Goal: Task Accomplishment & Management: Use online tool/utility

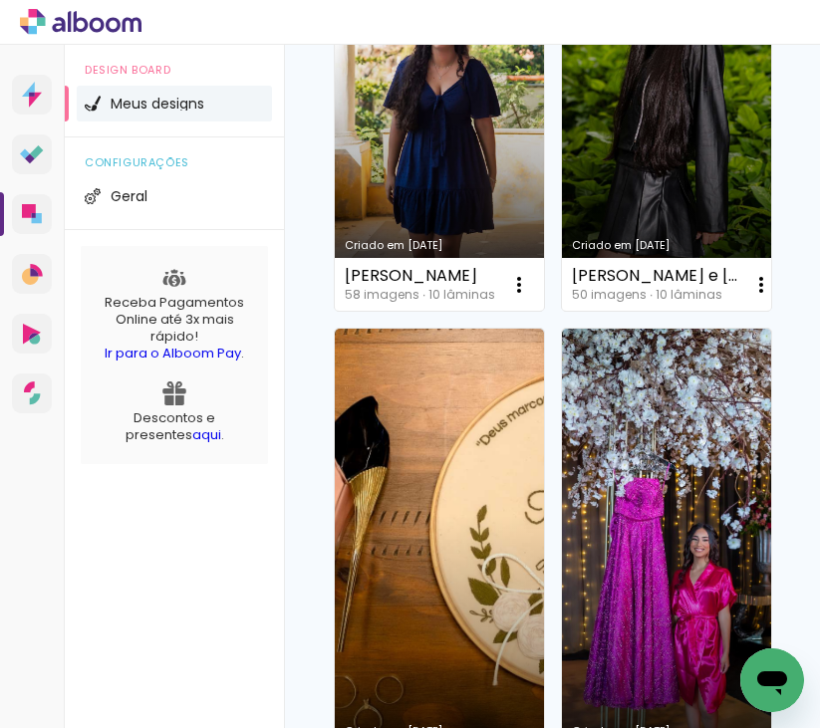
scroll to position [996, 0]
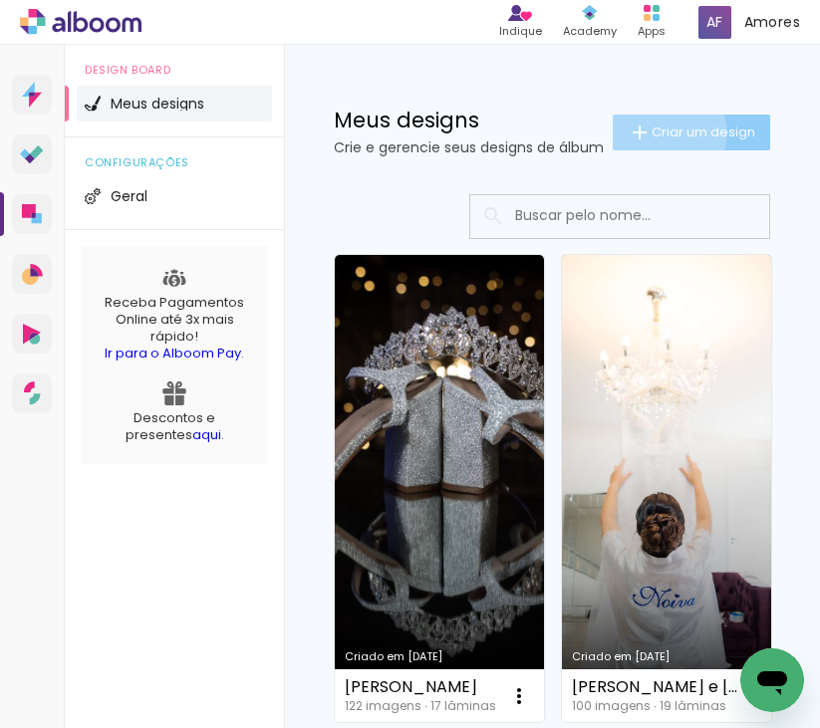
click at [652, 138] on span "Criar um design" at bounding box center [704, 132] width 104 height 13
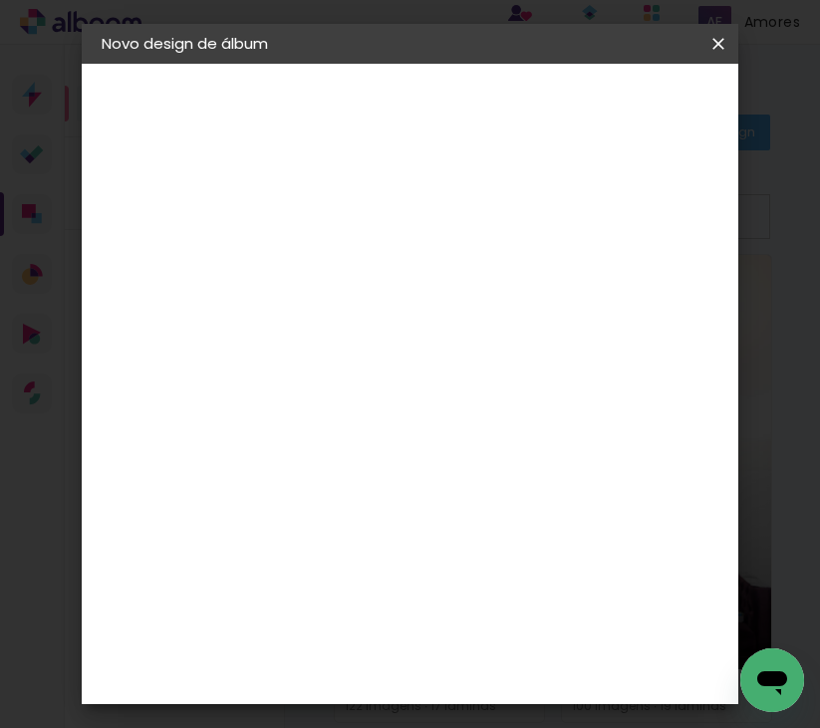
click at [427, 270] on input at bounding box center [427, 267] width 0 height 31
type input "[PERSON_NAME]"
type paper-input "[PERSON_NAME]"
click at [0, 0] on slot "Avançar" at bounding box center [0, 0] width 0 height 0
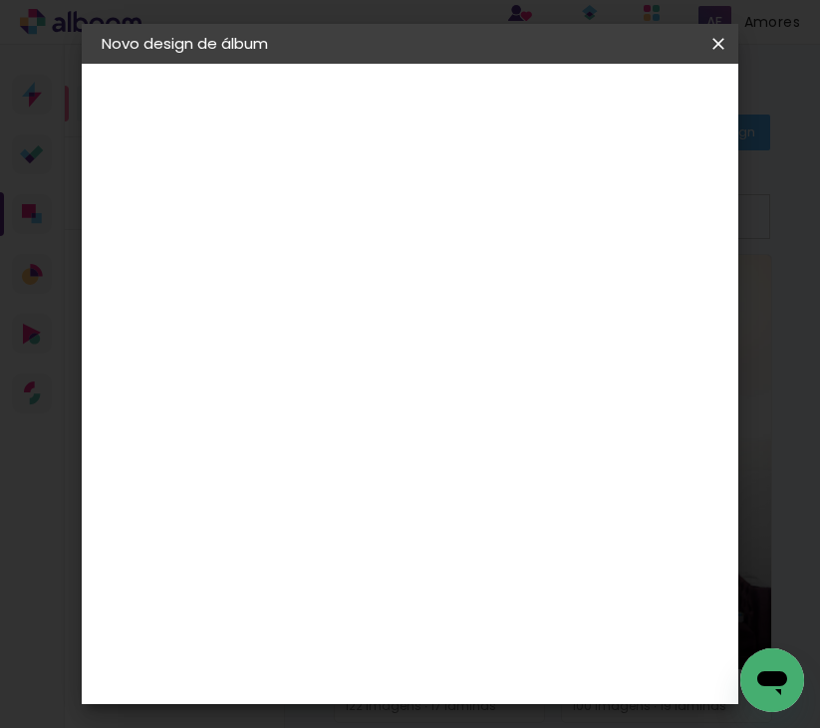
click at [384, 428] on div "Canaan Álbuns" at bounding box center [353, 444] width 62 height 32
click at [0, 0] on slot "Avançar" at bounding box center [0, 0] width 0 height 0
click at [495, 527] on span "20 × 30" at bounding box center [471, 518] width 93 height 41
click at [0, 0] on slot "Avançar" at bounding box center [0, 0] width 0 height 0
click at [649, 104] on span "Iniciar design" at bounding box center [626, 113] width 46 height 28
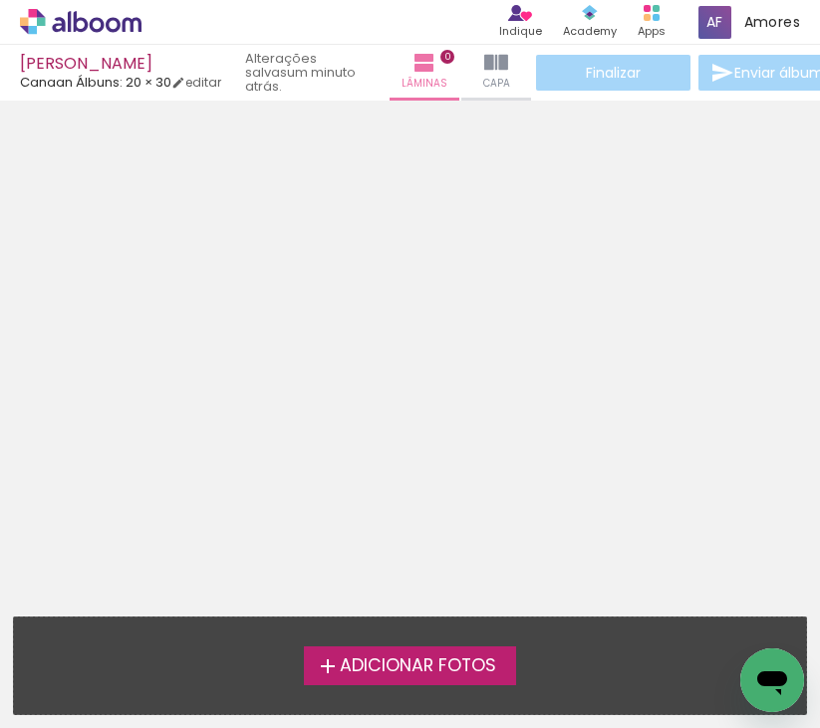
click at [403, 662] on span "Adicionar Fotos" at bounding box center [418, 667] width 156 height 18
click at [0, 0] on input "file" at bounding box center [0, 0] width 0 height 0
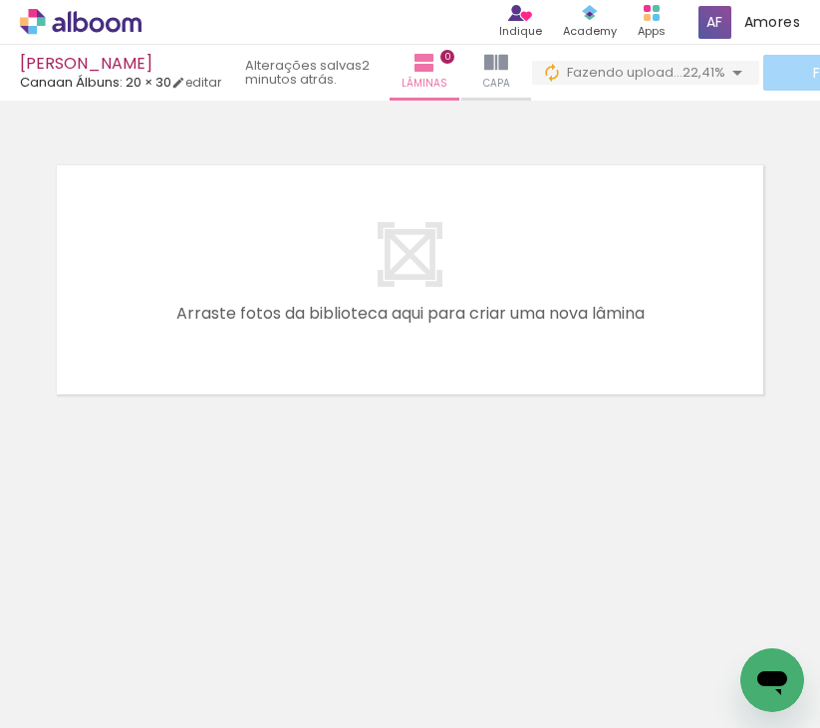
scroll to position [0, 318]
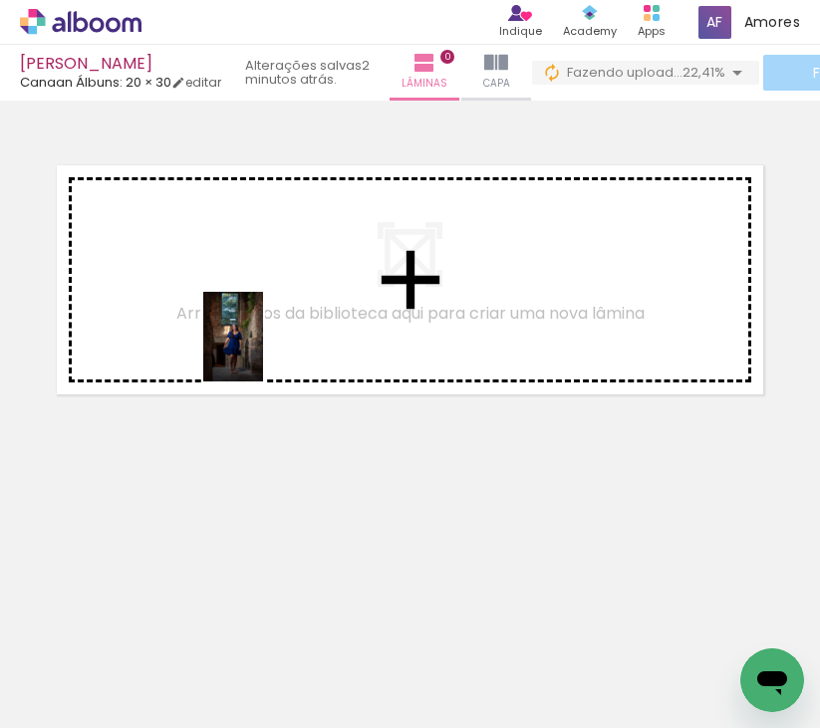
drag, startPoint x: 246, startPoint y: 567, endPoint x: 263, endPoint y: 352, distance: 215.9
click at [263, 352] on quentale-workspace at bounding box center [410, 364] width 820 height 728
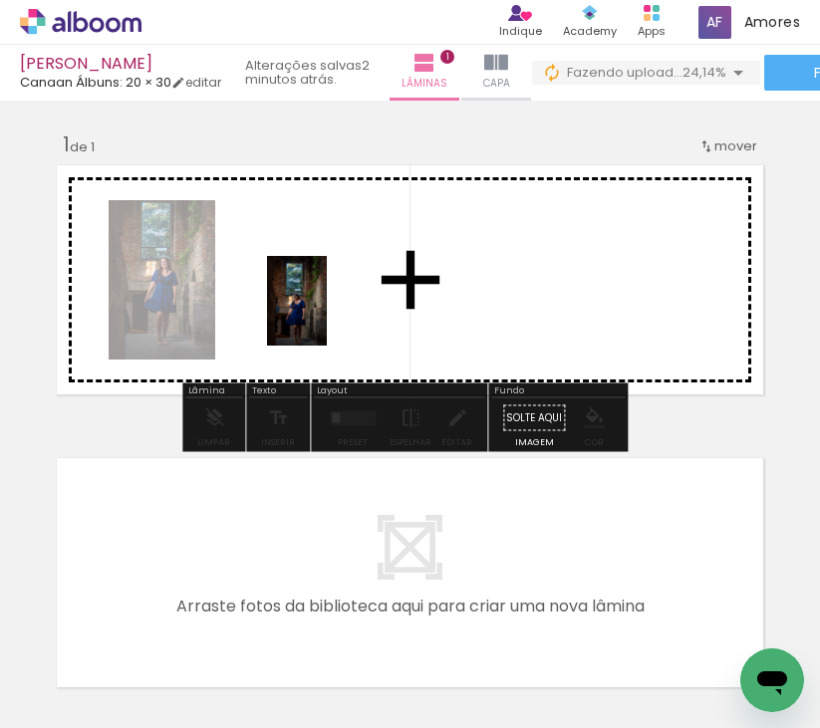
drag, startPoint x: 324, startPoint y: 676, endPoint x: 327, endPoint y: 316, distance: 360.7
click at [327, 316] on quentale-workspace at bounding box center [410, 364] width 820 height 728
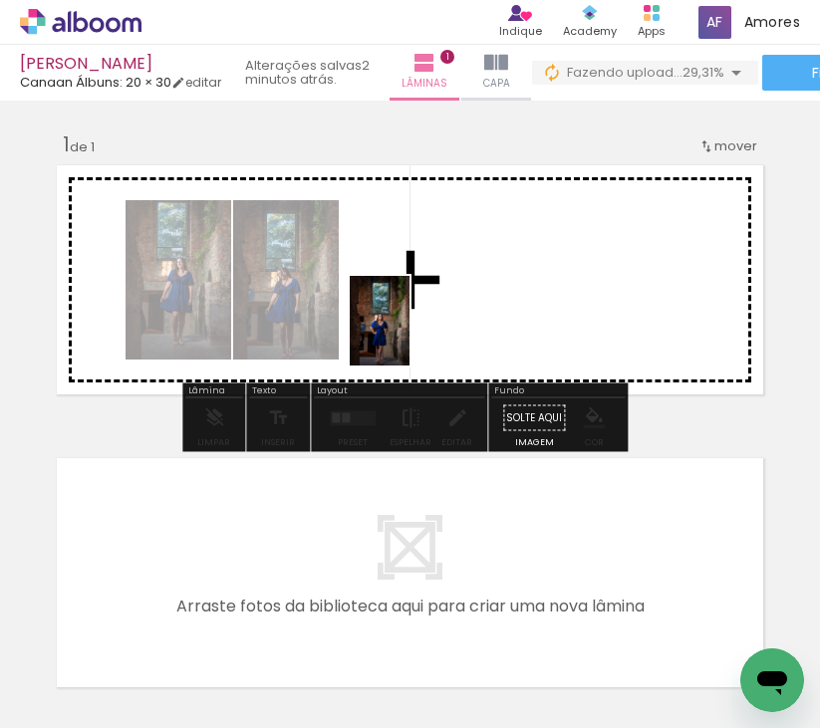
drag, startPoint x: 409, startPoint y: 509, endPoint x: 409, endPoint y: 336, distance: 173.4
click at [409, 336] on quentale-workspace at bounding box center [410, 364] width 820 height 728
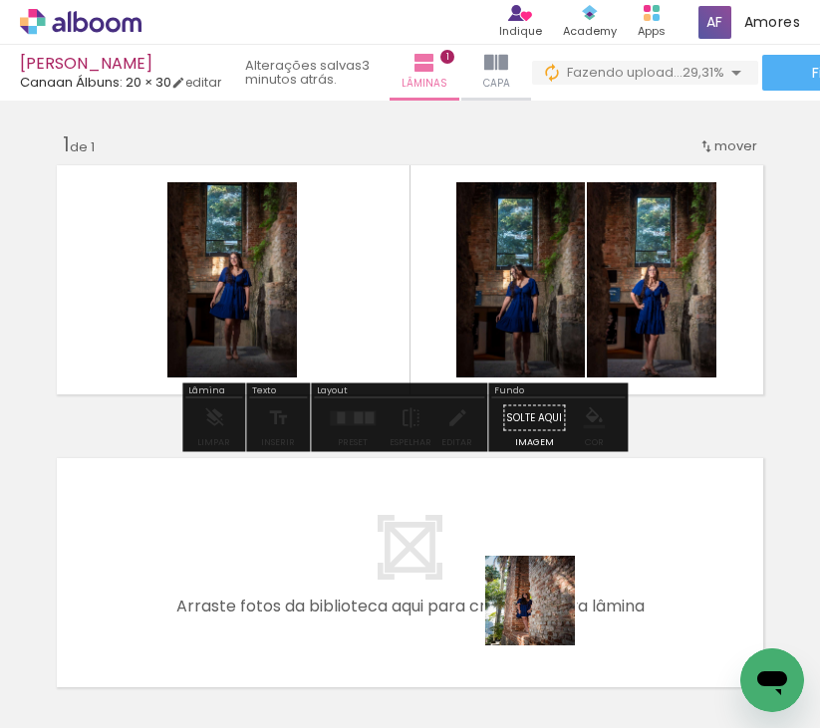
drag, startPoint x: 545, startPoint y: 645, endPoint x: 496, endPoint y: 312, distance: 336.3
click at [496, 312] on quentale-workspace at bounding box center [410, 364] width 820 height 728
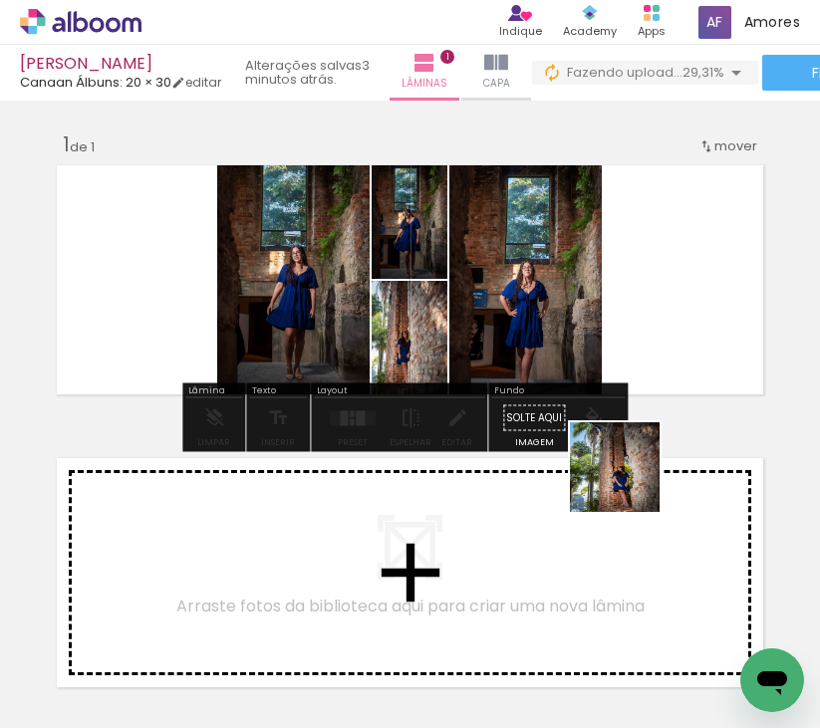
drag, startPoint x: 649, startPoint y: 574, endPoint x: 391, endPoint y: 693, distance: 284.4
click at [588, 267] on quentale-workspace at bounding box center [410, 364] width 820 height 728
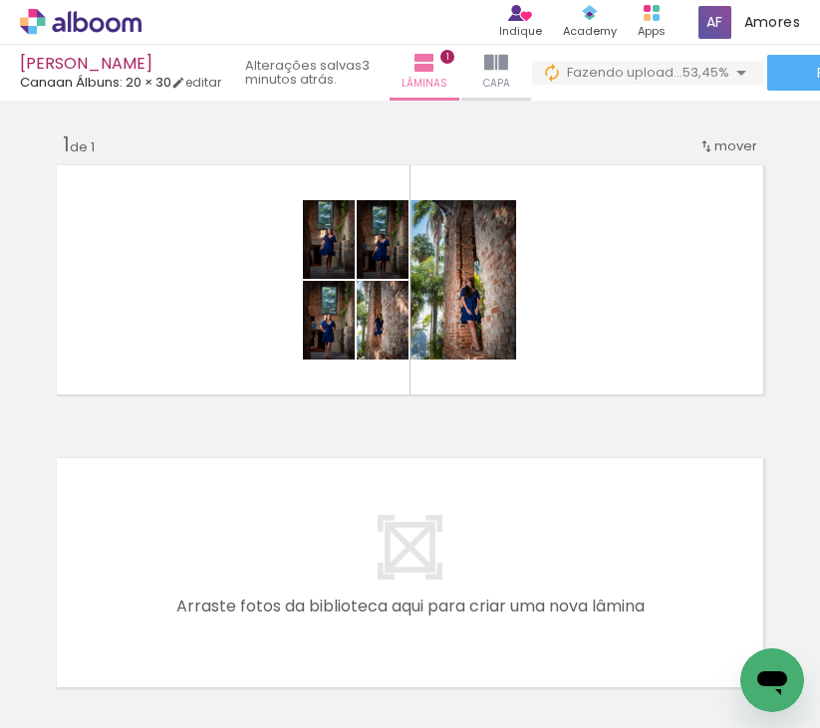
scroll to position [0, 843]
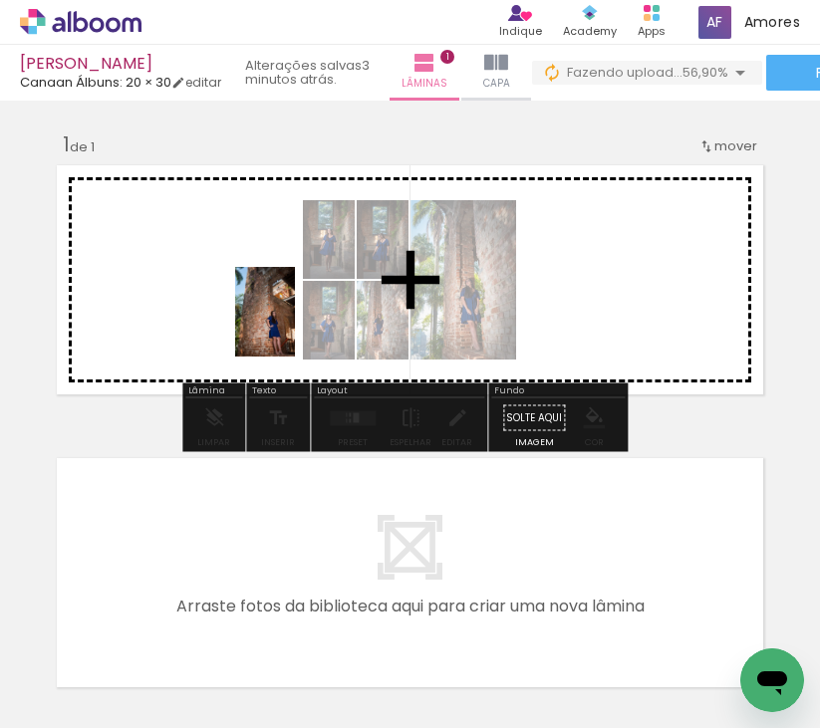
drag, startPoint x: 253, startPoint y: 684, endPoint x: 295, endPoint y: 327, distance: 360.1
click at [295, 327] on quentale-workspace at bounding box center [410, 364] width 820 height 728
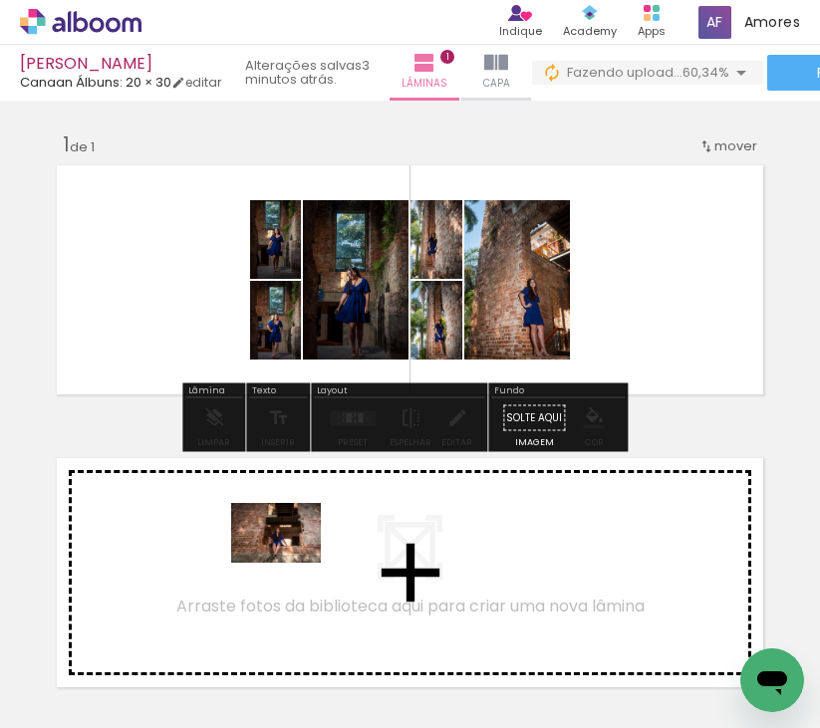
drag, startPoint x: 346, startPoint y: 653, endPoint x: 290, endPoint y: 559, distance: 109.0
click at [290, 559] on quentale-workspace at bounding box center [410, 364] width 820 height 728
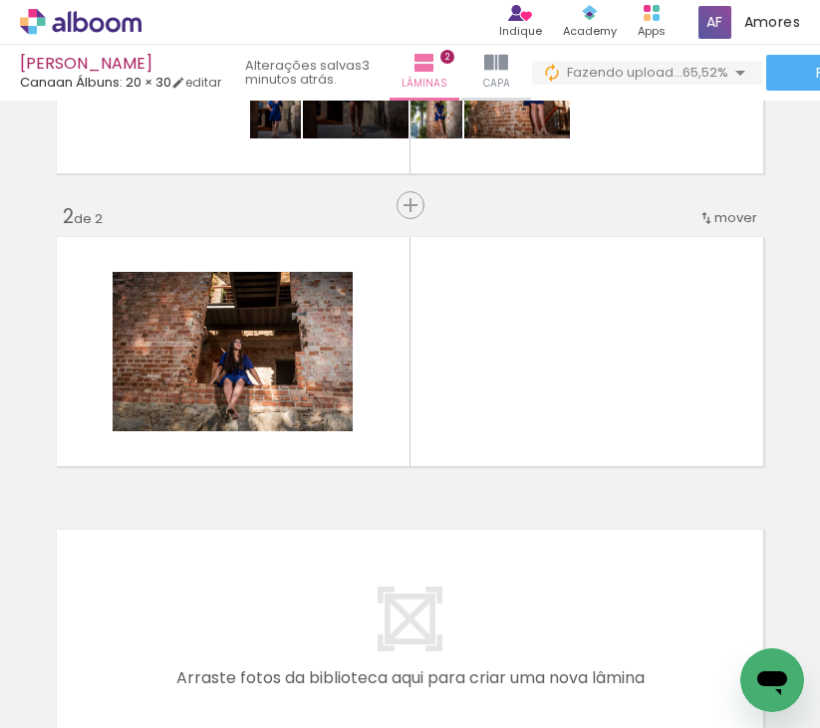
scroll to position [0, 0]
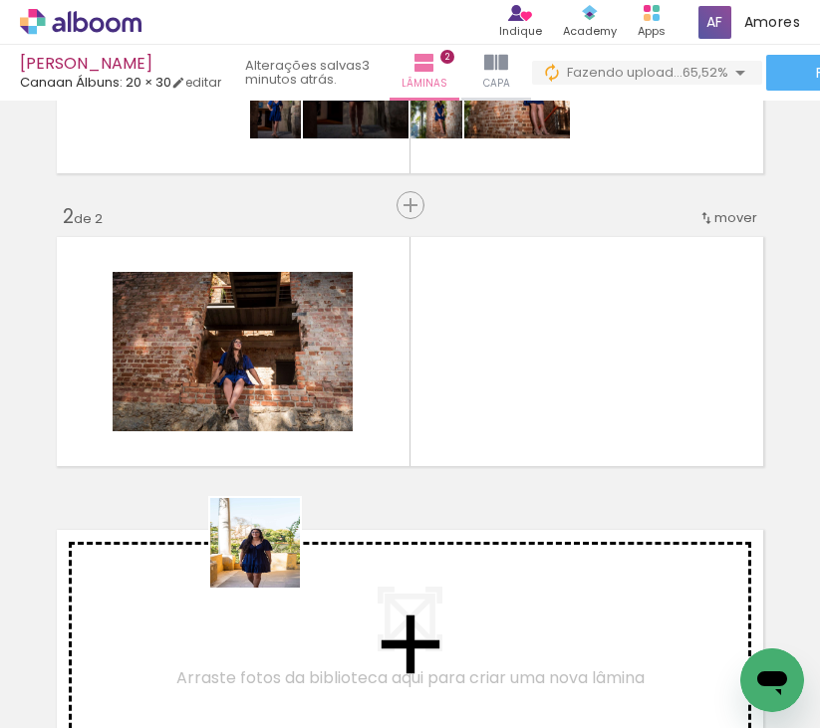
drag, startPoint x: 231, startPoint y: 656, endPoint x: 322, endPoint y: 427, distance: 245.5
click at [322, 427] on quentale-workspace at bounding box center [410, 364] width 820 height 728
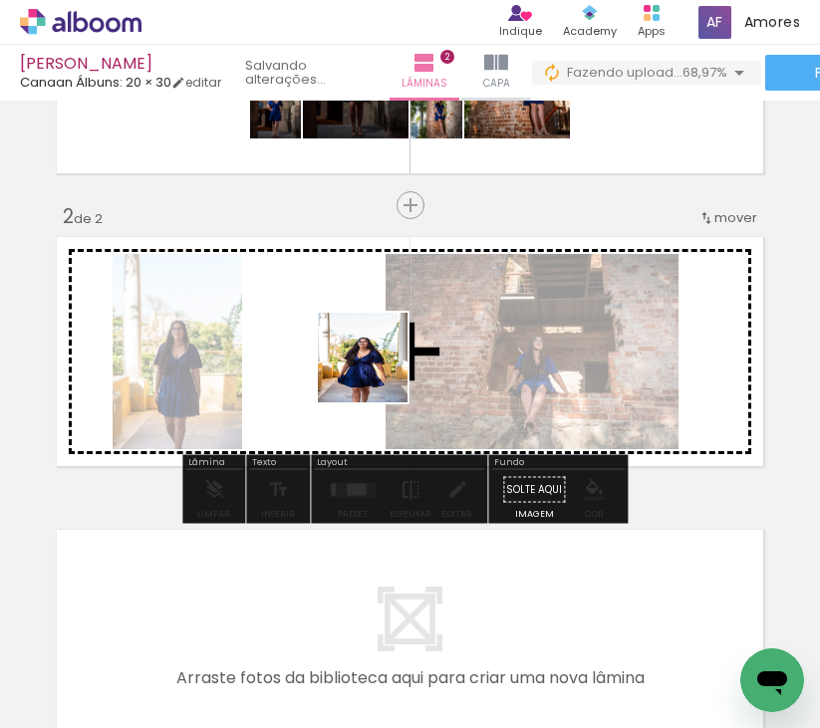
drag, startPoint x: 369, startPoint y: 417, endPoint x: 390, endPoint y: 494, distance: 79.5
click at [381, 362] on quentale-workspace at bounding box center [410, 364] width 820 height 728
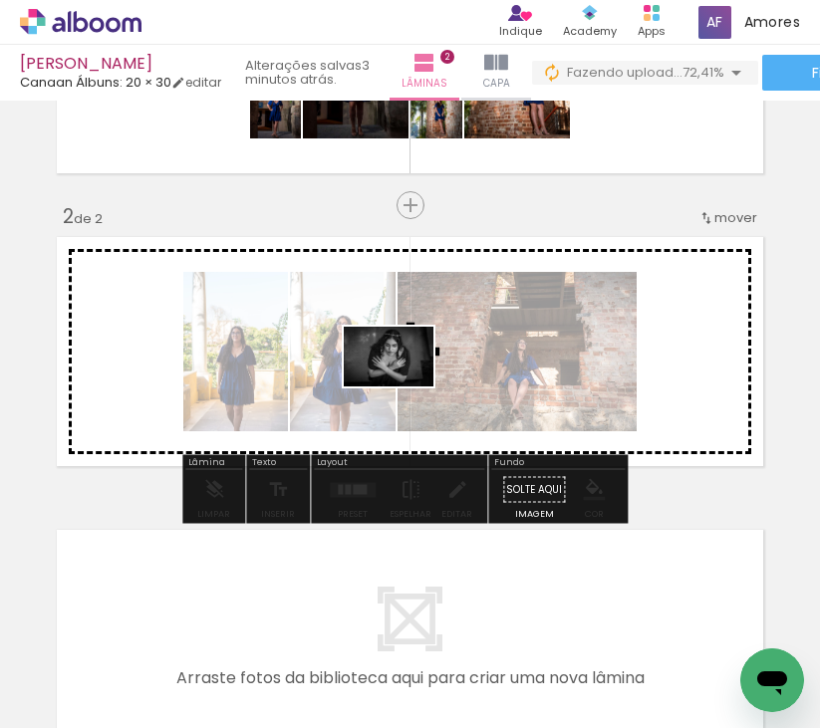
drag, startPoint x: 426, startPoint y: 659, endPoint x: 404, endPoint y: 386, distance: 273.9
click at [404, 386] on quentale-workspace at bounding box center [410, 364] width 820 height 728
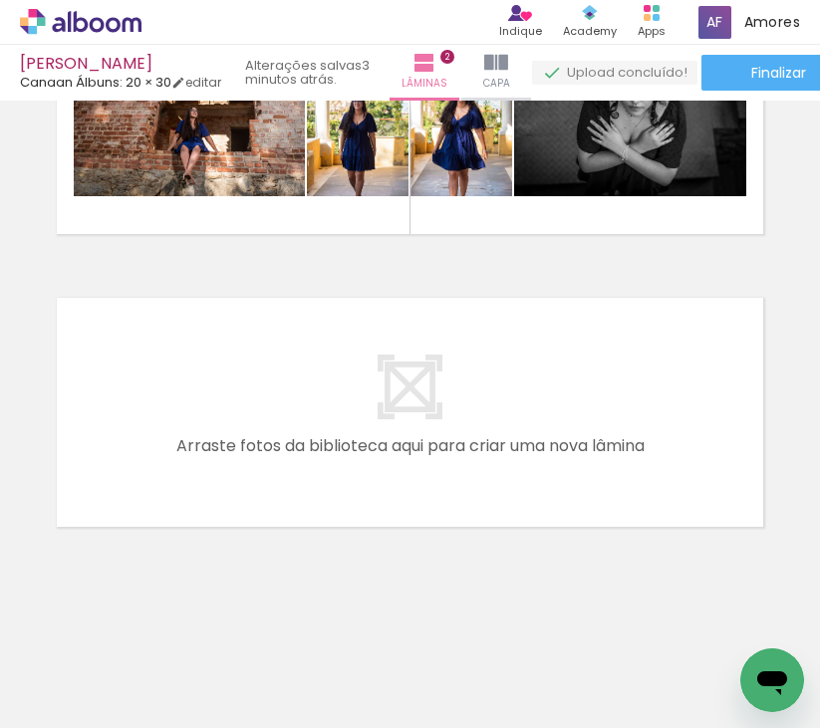
scroll to position [0, 1121]
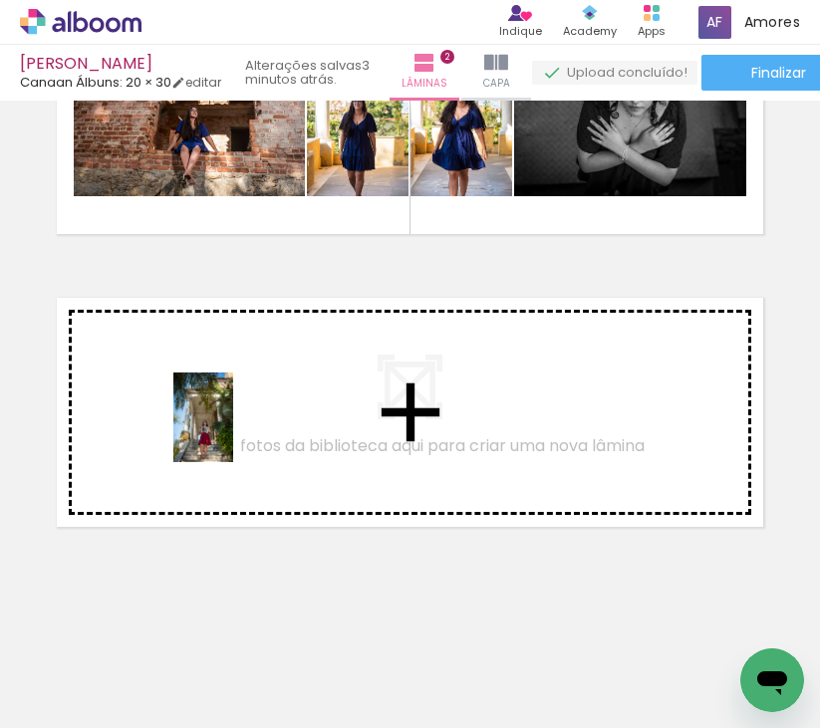
drag, startPoint x: 219, startPoint y: 676, endPoint x: 234, endPoint y: 425, distance: 251.5
click at [234, 425] on quentale-workspace at bounding box center [410, 364] width 820 height 728
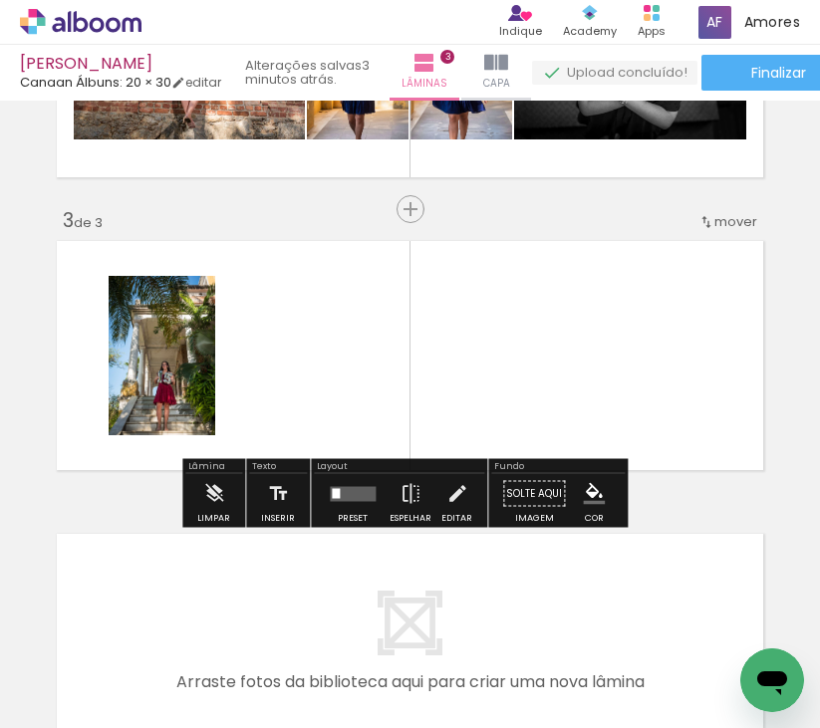
scroll to position [514, 0]
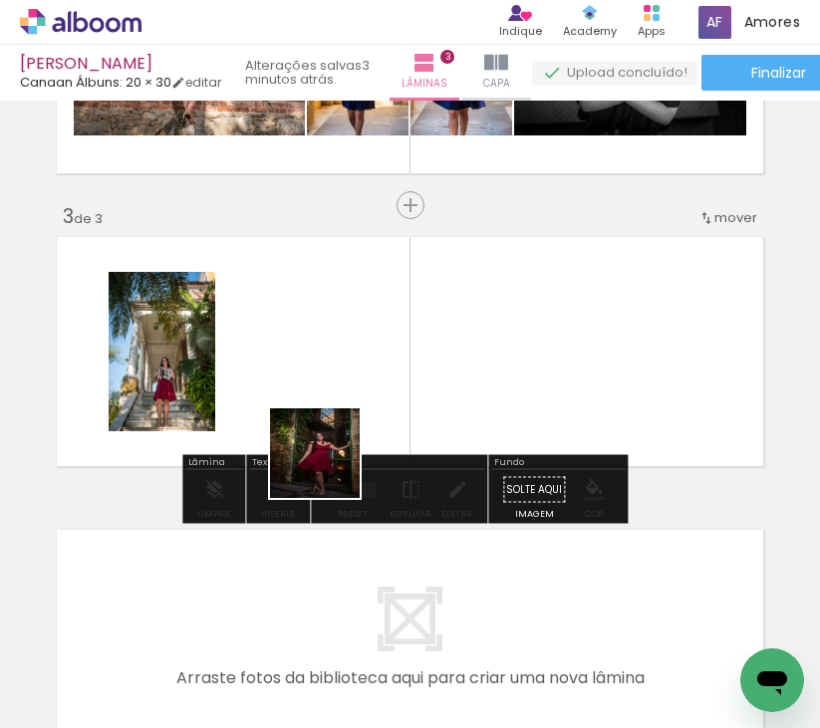
drag, startPoint x: 319, startPoint y: 664, endPoint x: 330, endPoint y: 379, distance: 285.2
click at [330, 379] on quentale-workspace at bounding box center [410, 364] width 820 height 728
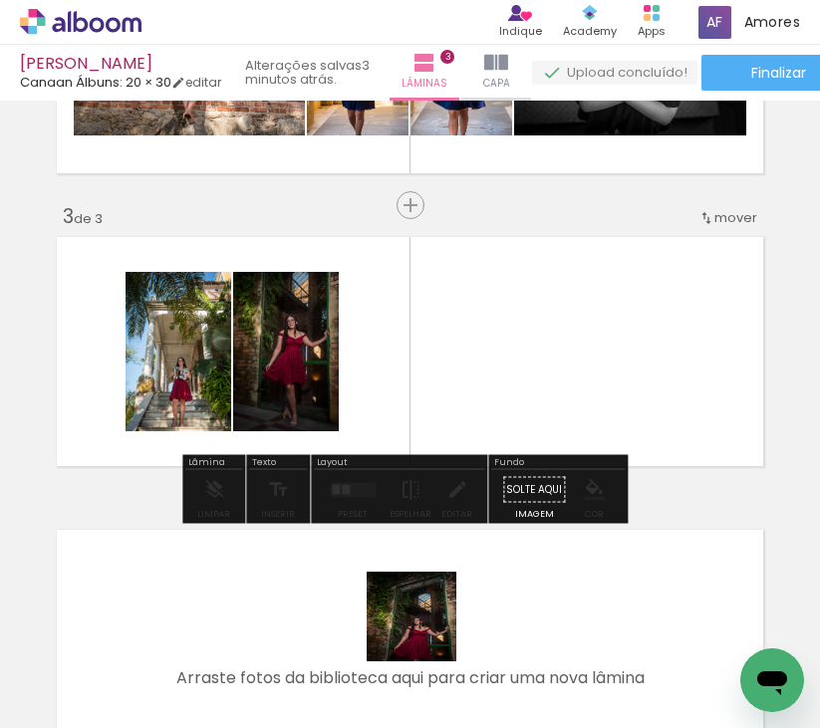
drag, startPoint x: 420, startPoint y: 660, endPoint x: 518, endPoint y: 623, distance: 104.4
click at [433, 394] on quentale-workspace at bounding box center [410, 364] width 820 height 728
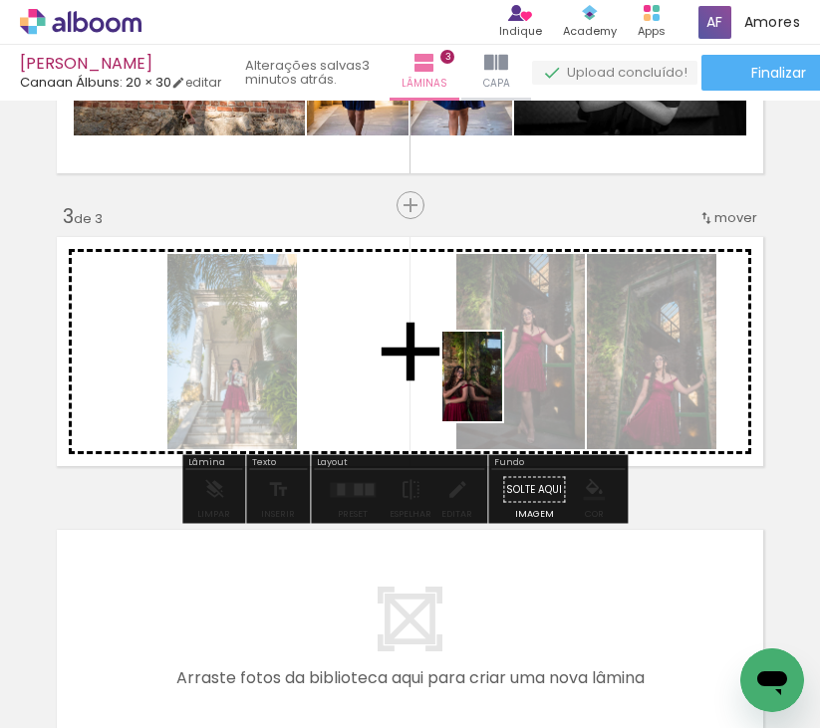
drag, startPoint x: 531, startPoint y: 539, endPoint x: 502, endPoint y: 392, distance: 150.3
click at [502, 392] on quentale-workspace at bounding box center [410, 364] width 820 height 728
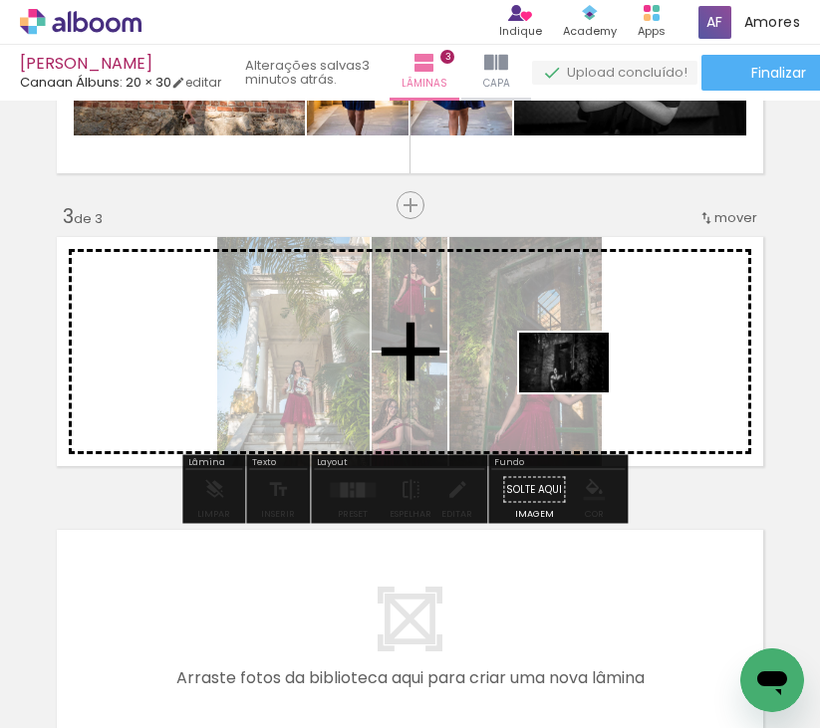
drag, startPoint x: 632, startPoint y: 676, endPoint x: 579, endPoint y: 393, distance: 288.8
click at [579, 393] on quentale-workspace at bounding box center [410, 364] width 820 height 728
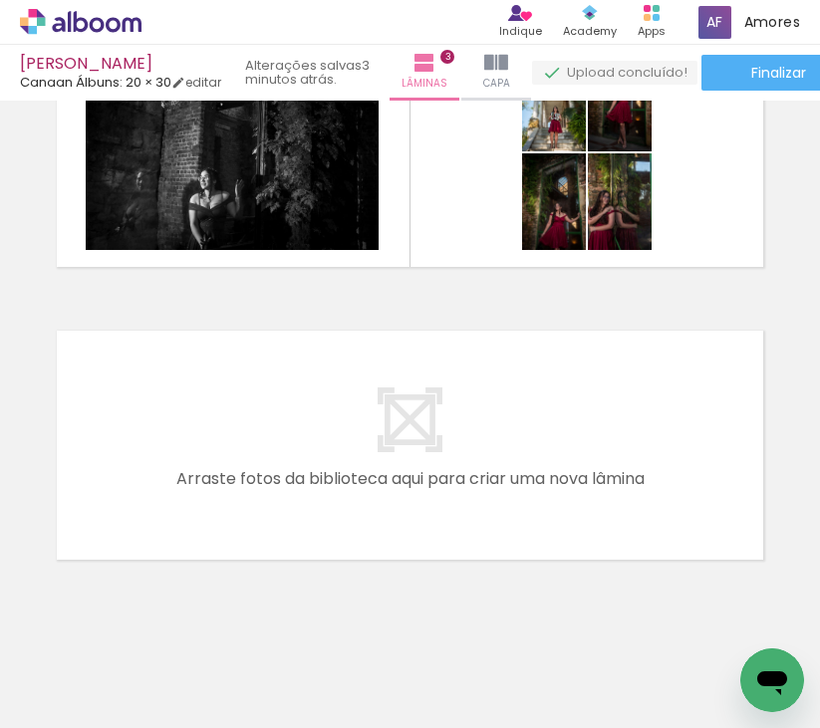
scroll to position [746, 0]
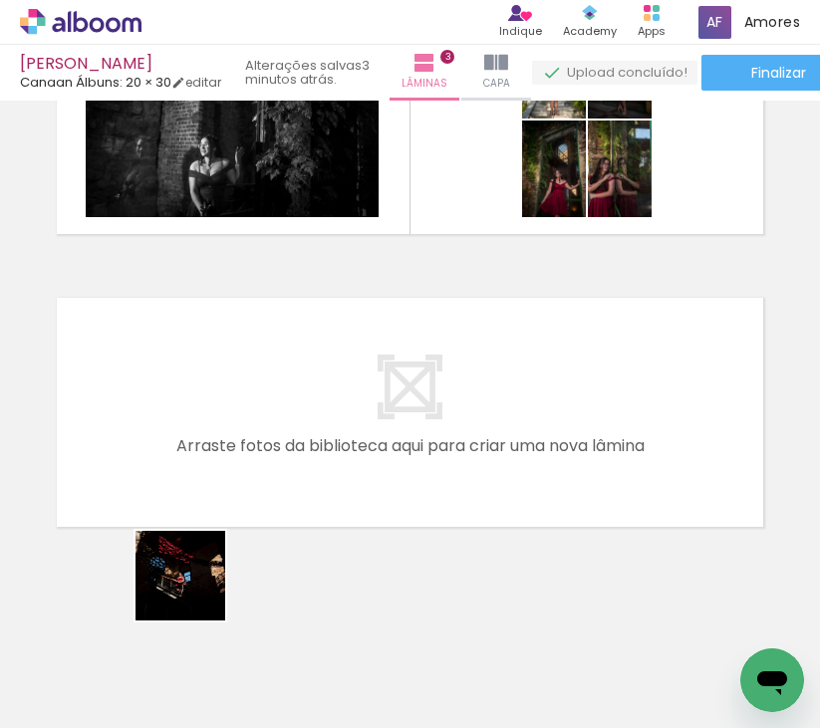
drag, startPoint x: 195, startPoint y: 591, endPoint x: 220, endPoint y: 429, distance: 163.3
click at [220, 429] on quentale-workspace at bounding box center [410, 364] width 820 height 728
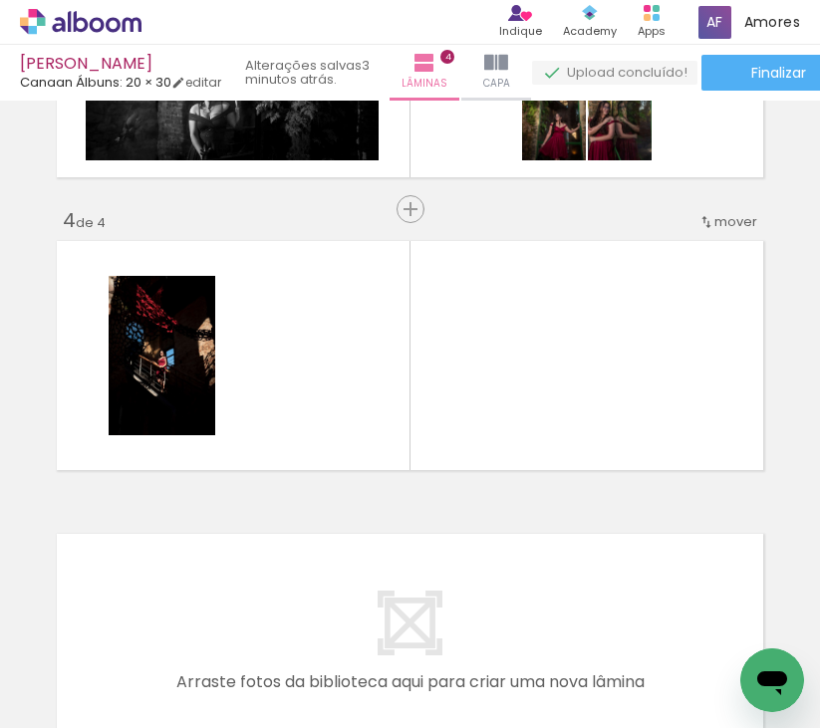
scroll to position [807, 0]
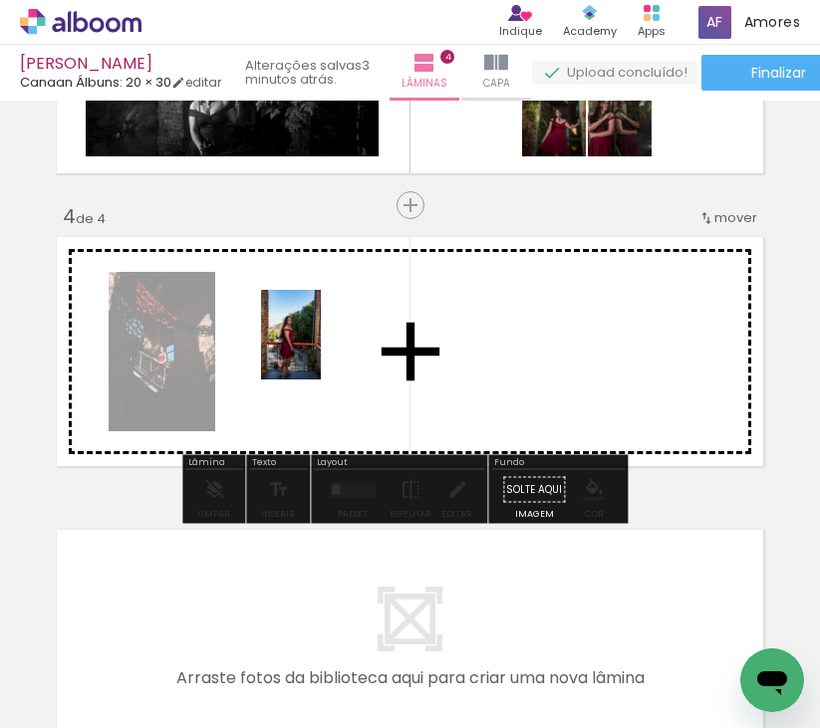
drag, startPoint x: 284, startPoint y: 664, endPoint x: 353, endPoint y: 628, distance: 77.5
click at [321, 349] on quentale-workspace at bounding box center [410, 364] width 820 height 728
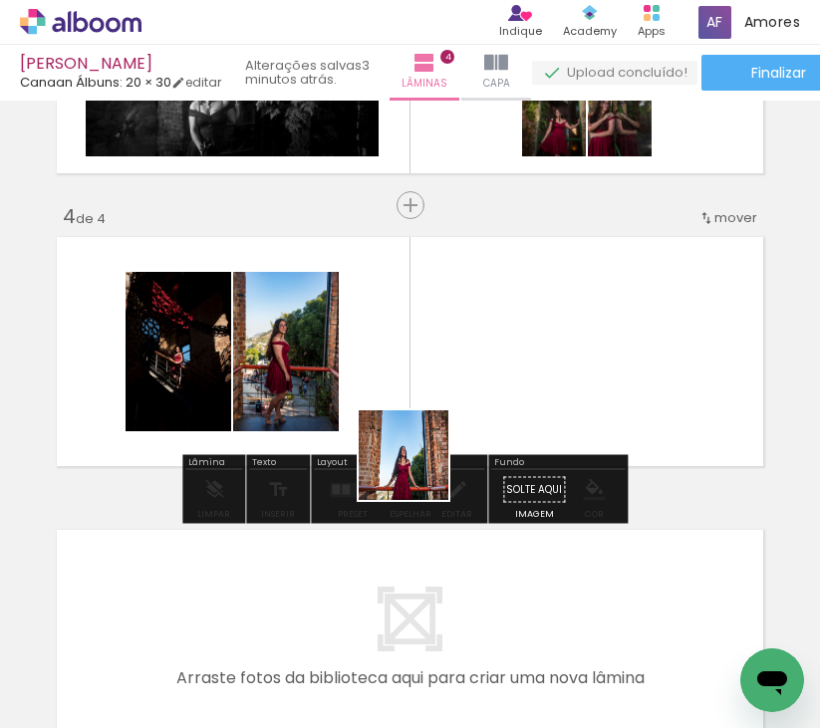
drag, startPoint x: 399, startPoint y: 599, endPoint x: 436, endPoint y: 387, distance: 215.6
click at [436, 387] on quentale-workspace at bounding box center [410, 364] width 820 height 728
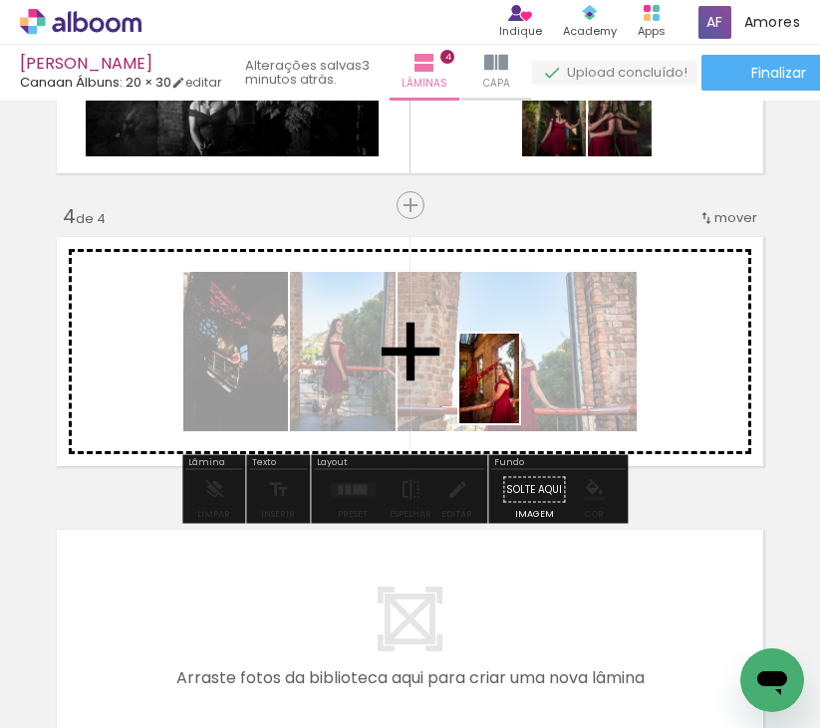
drag, startPoint x: 532, startPoint y: 657, endPoint x: 556, endPoint y: 508, distance: 150.4
click at [519, 379] on quentale-workspace at bounding box center [410, 364] width 820 height 728
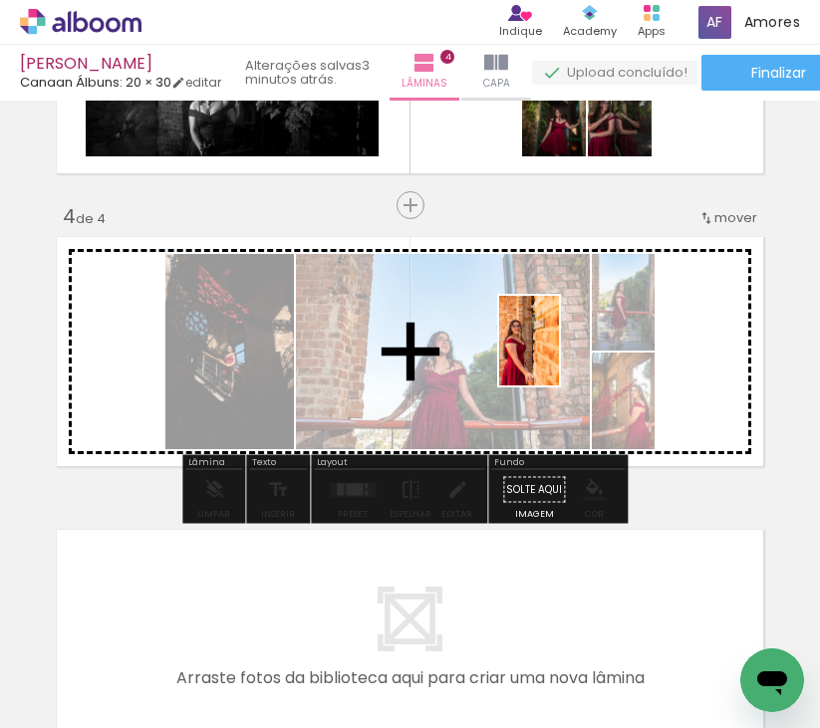
drag, startPoint x: 622, startPoint y: 665, endPoint x: 559, endPoint y: 356, distance: 315.2
click at [559, 356] on quentale-workspace at bounding box center [410, 364] width 820 height 728
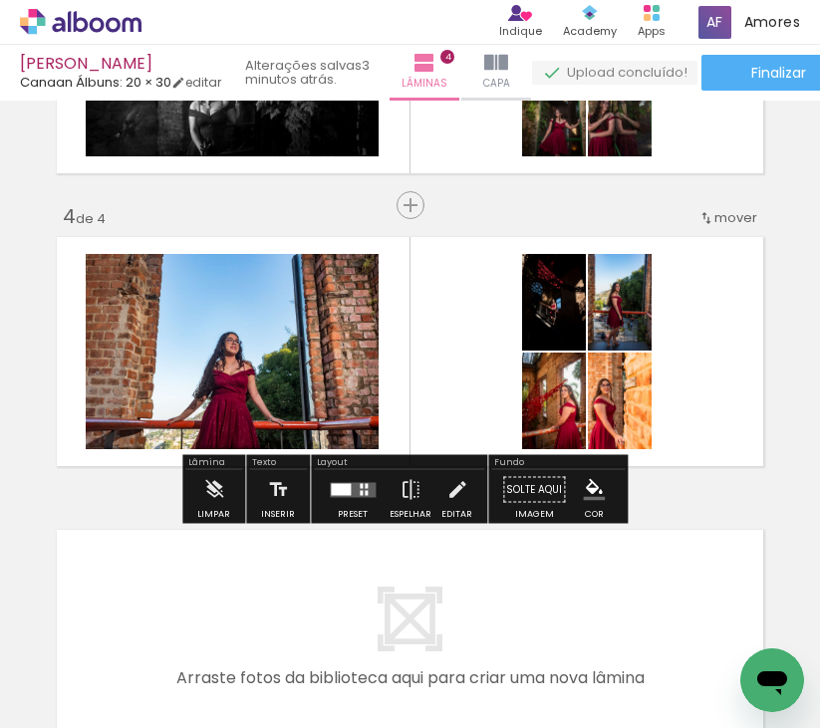
scroll to position [0, 2122]
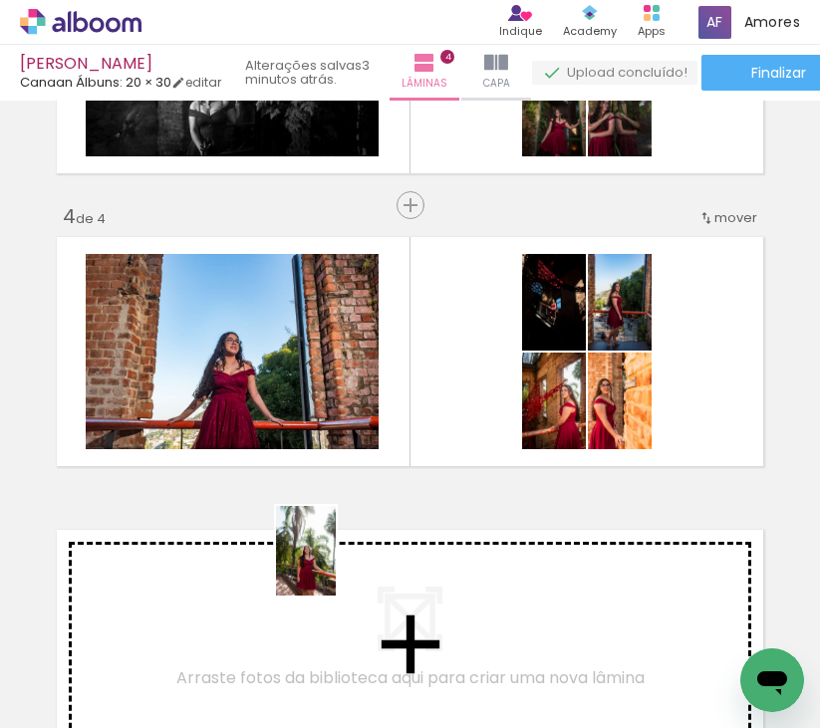
drag, startPoint x: 336, startPoint y: 611, endPoint x: 336, endPoint y: 566, distance: 44.8
click at [336, 566] on quentale-workspace at bounding box center [410, 364] width 820 height 728
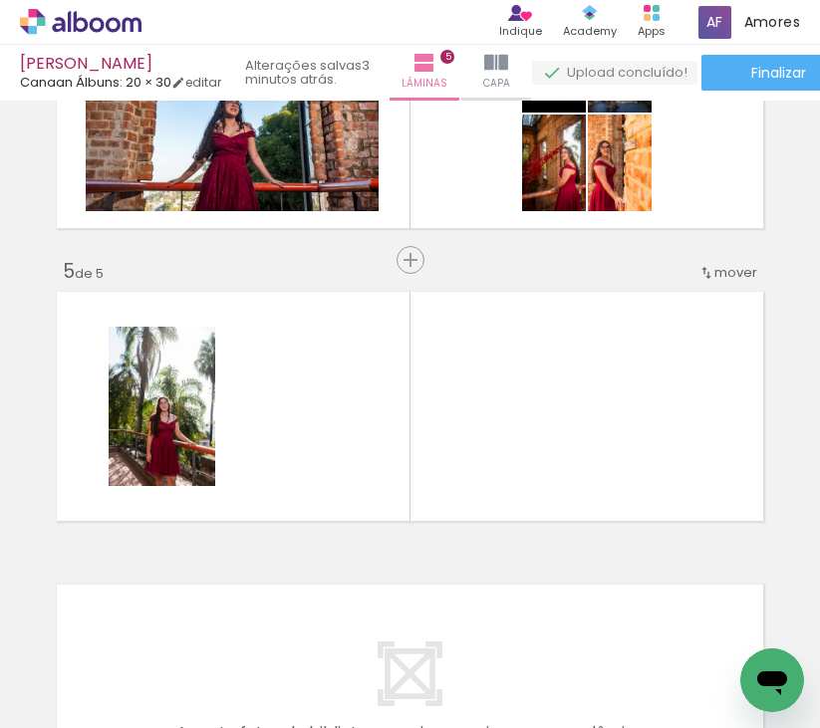
scroll to position [1100, 0]
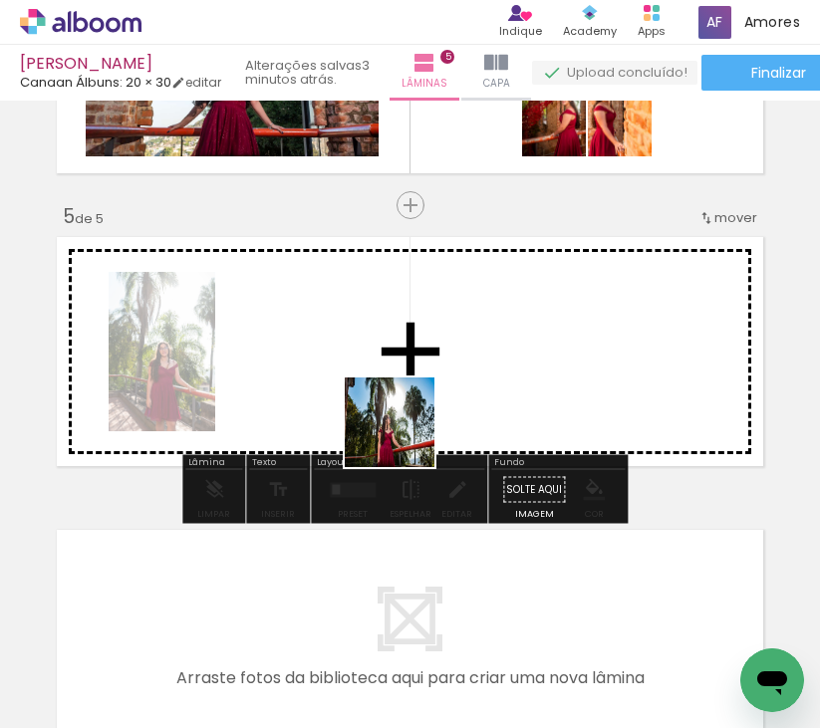
drag, startPoint x: 406, startPoint y: 513, endPoint x: 405, endPoint y: 411, distance: 101.6
click at [405, 411] on quentale-workspace at bounding box center [410, 364] width 820 height 728
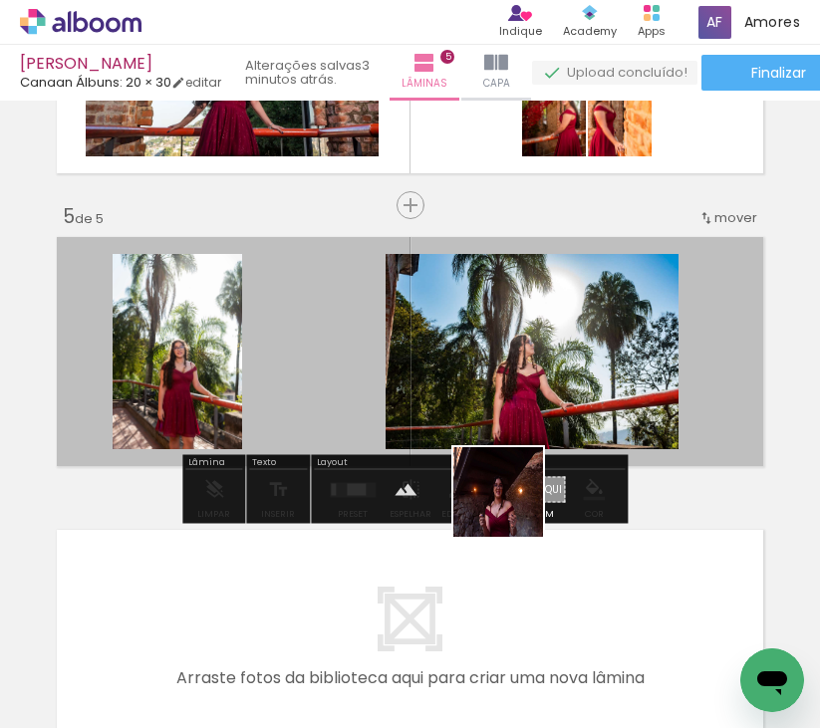
drag, startPoint x: 522, startPoint y: 560, endPoint x: 599, endPoint y: 628, distance: 102.3
click at [512, 398] on quentale-workspace at bounding box center [410, 364] width 820 height 728
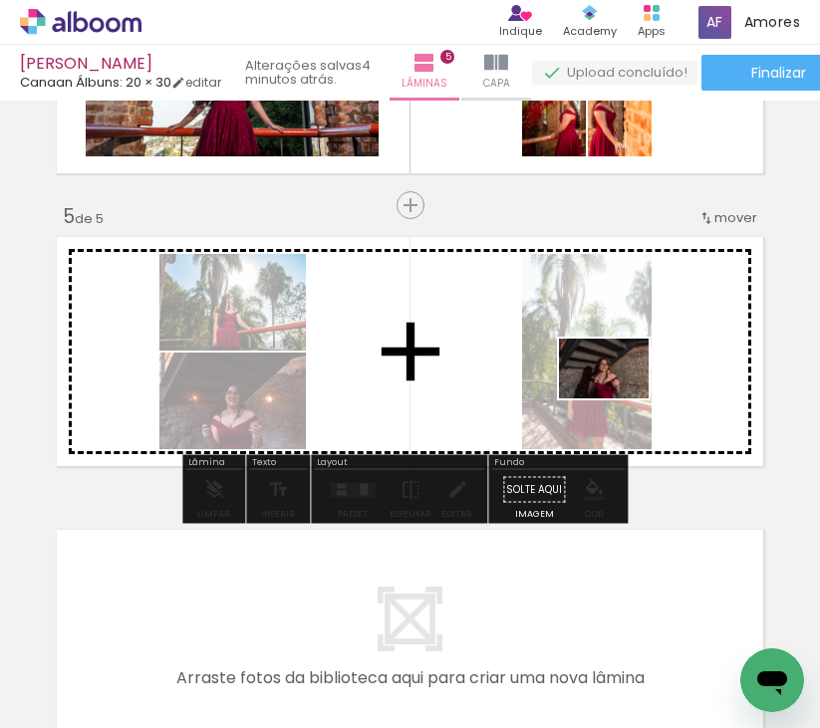
drag, startPoint x: 624, startPoint y: 657, endPoint x: 618, endPoint y: 385, distance: 272.1
click at [618, 385] on quentale-workspace at bounding box center [410, 364] width 820 height 728
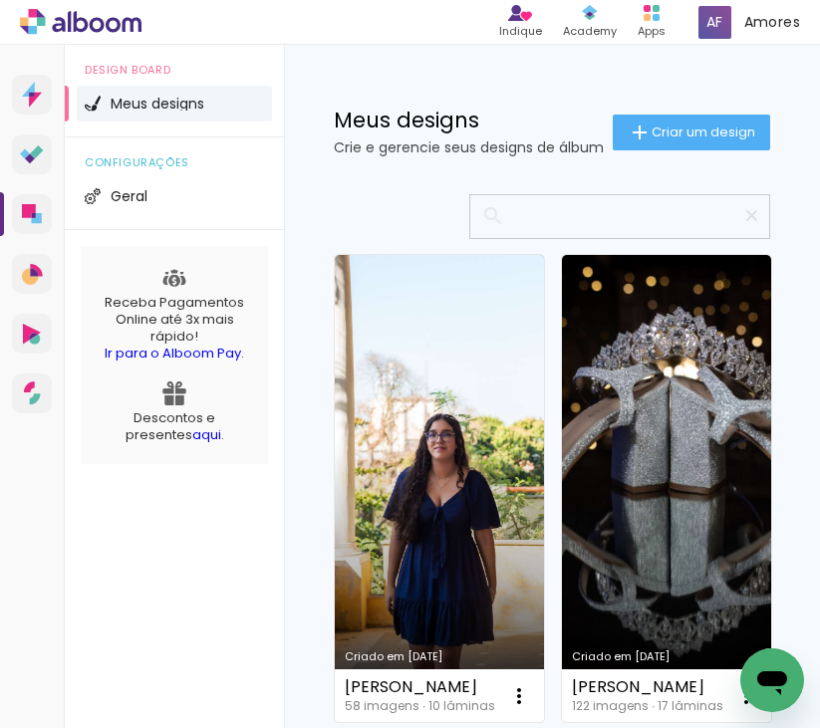
click at [527, 223] on input at bounding box center [629, 215] width 249 height 41
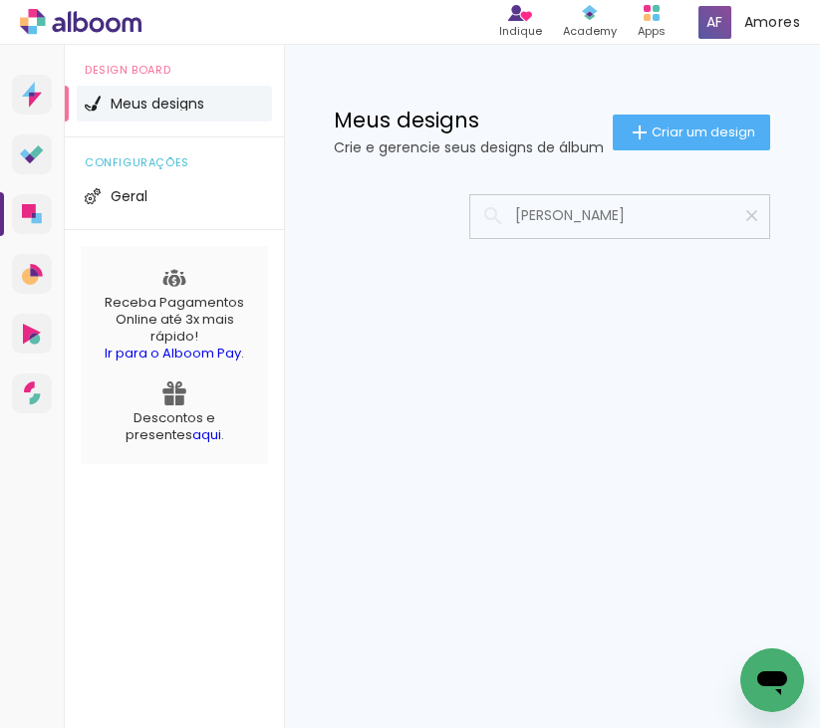
type input "[PERSON_NAME]"
type paper-input "[PERSON_NAME]"
click at [758, 219] on iron-icon at bounding box center [751, 215] width 19 height 19
